Goal: Transaction & Acquisition: Subscribe to service/newsletter

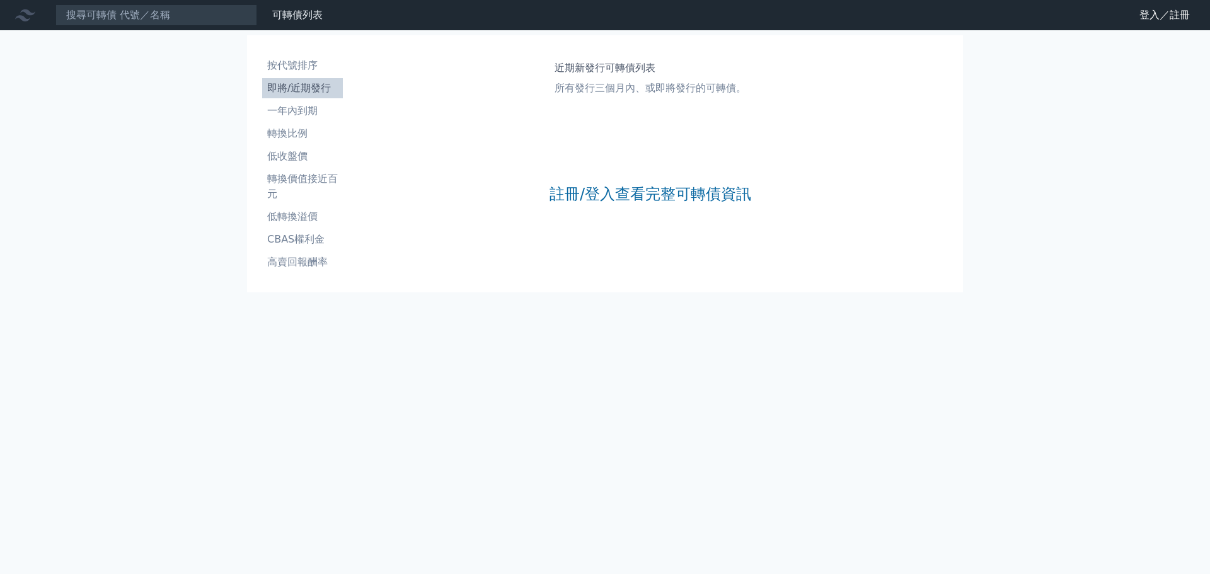
click at [625, 180] on div "註冊/登入查看完整可轉債資訊" at bounding box center [651, 194] width 202 height 166
click at [623, 192] on link "註冊/登入查看完整可轉債資訊" at bounding box center [651, 194] width 202 height 20
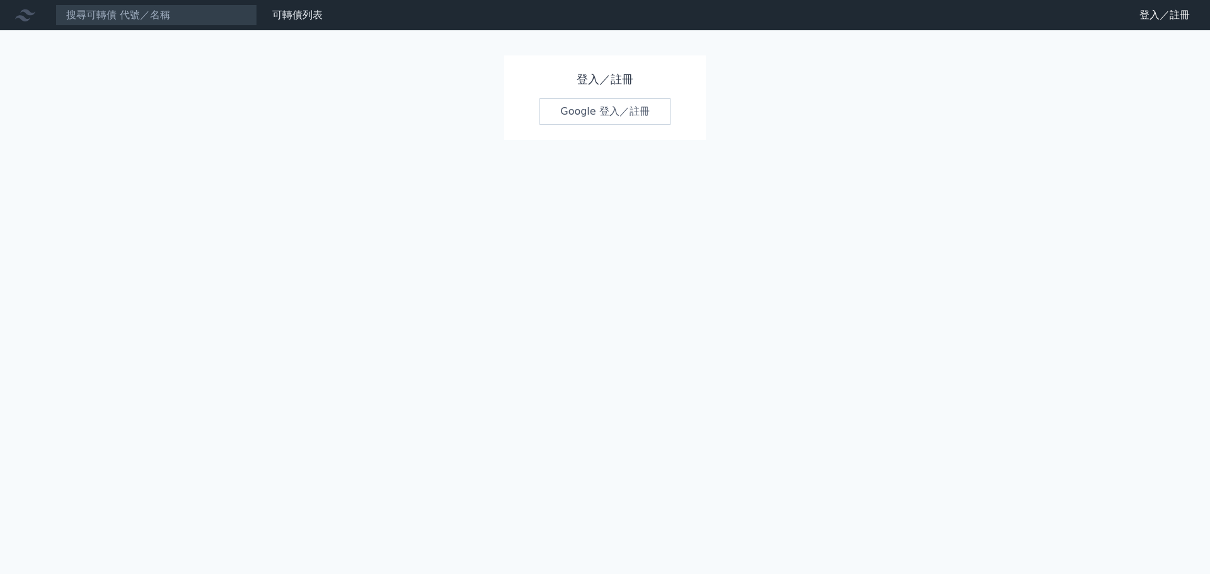
click at [600, 102] on link "Google 登入／註冊" at bounding box center [605, 111] width 131 height 26
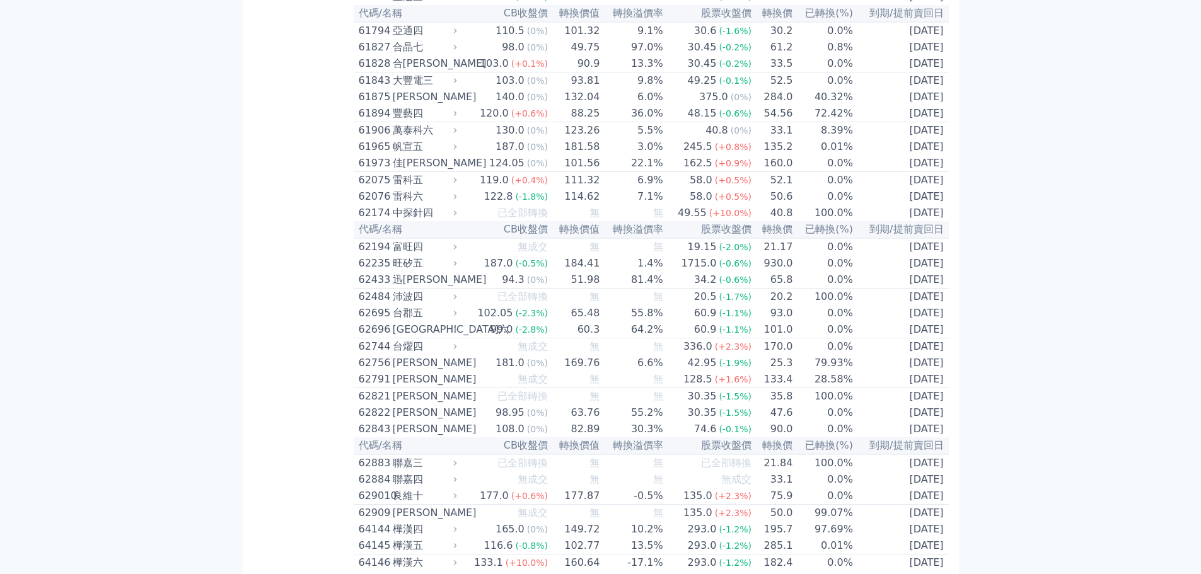
scroll to position [4641, 0]
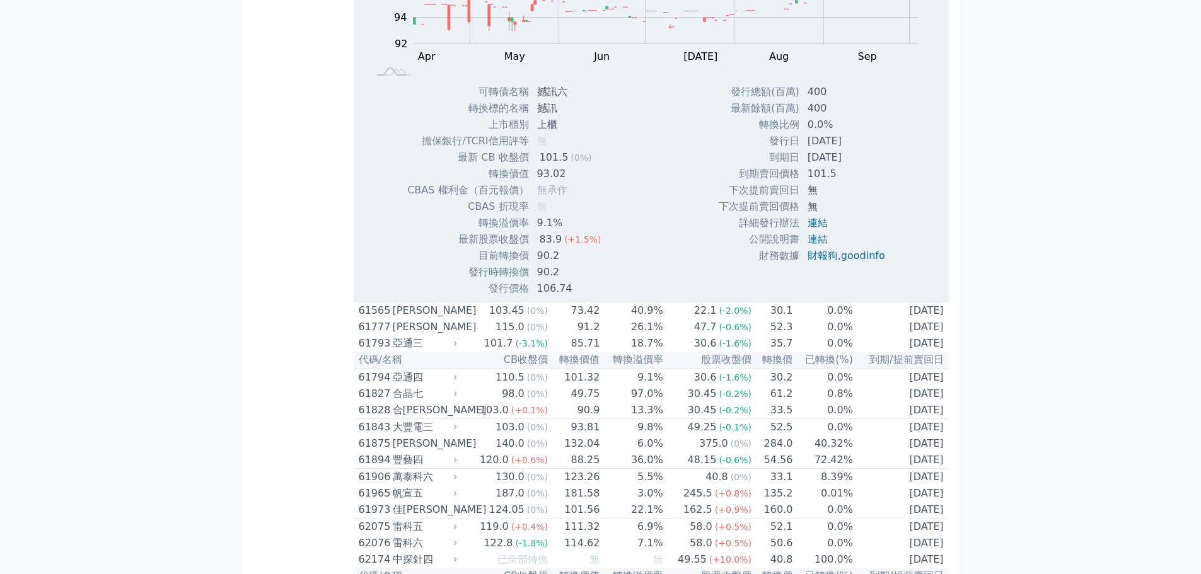
scroll to position [4767, 0]
